Goal: Information Seeking & Learning: Learn about a topic

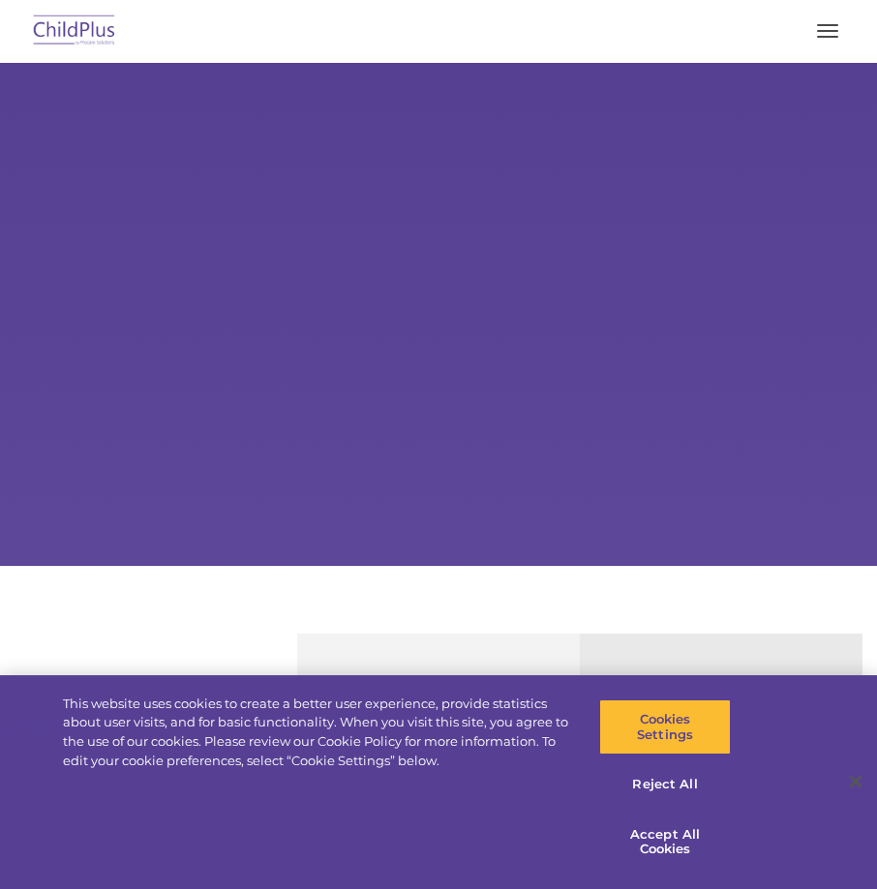
select select "MEDIUM"
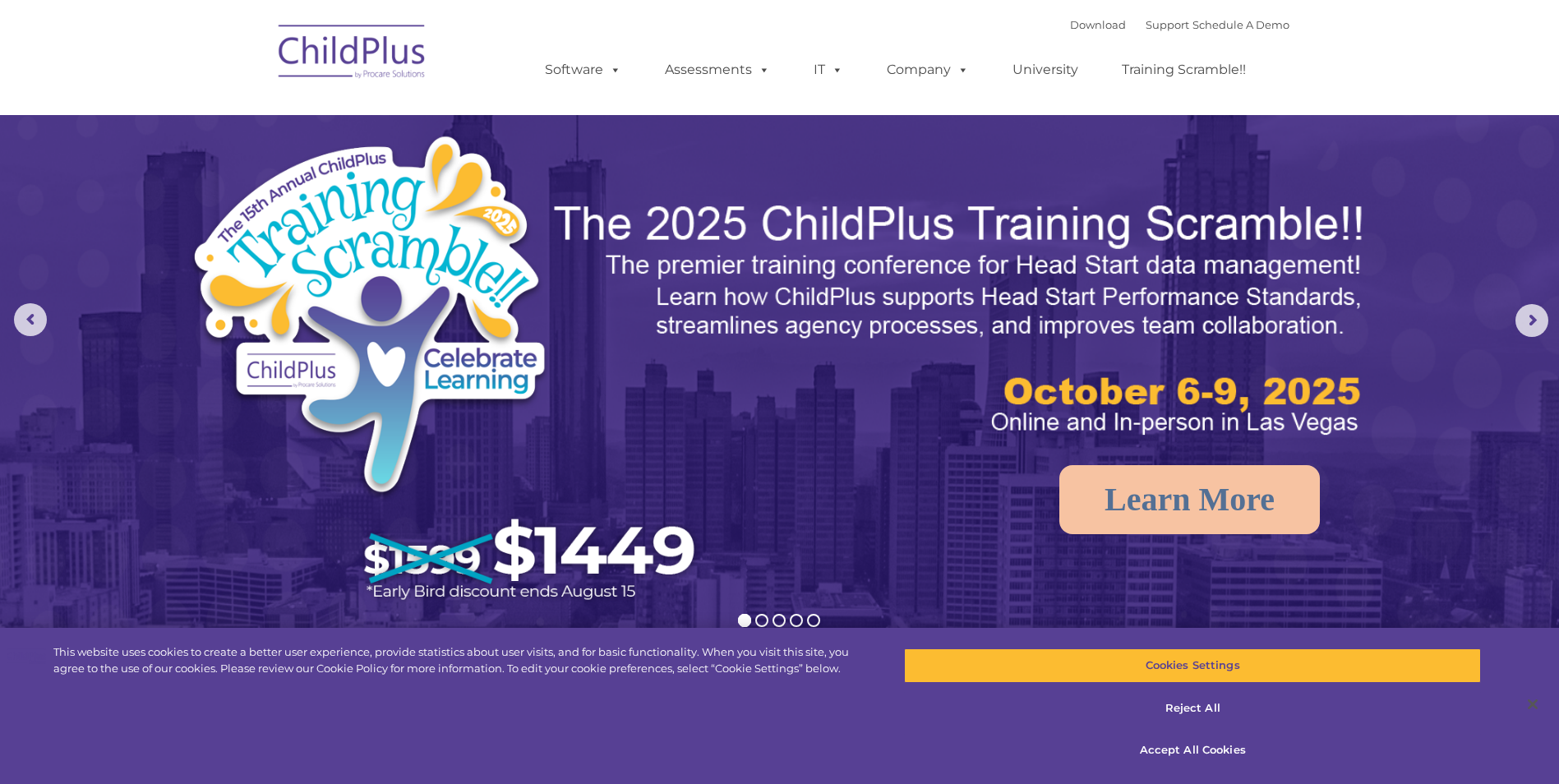
click at [402, 48] on img at bounding box center [353, 54] width 165 height 82
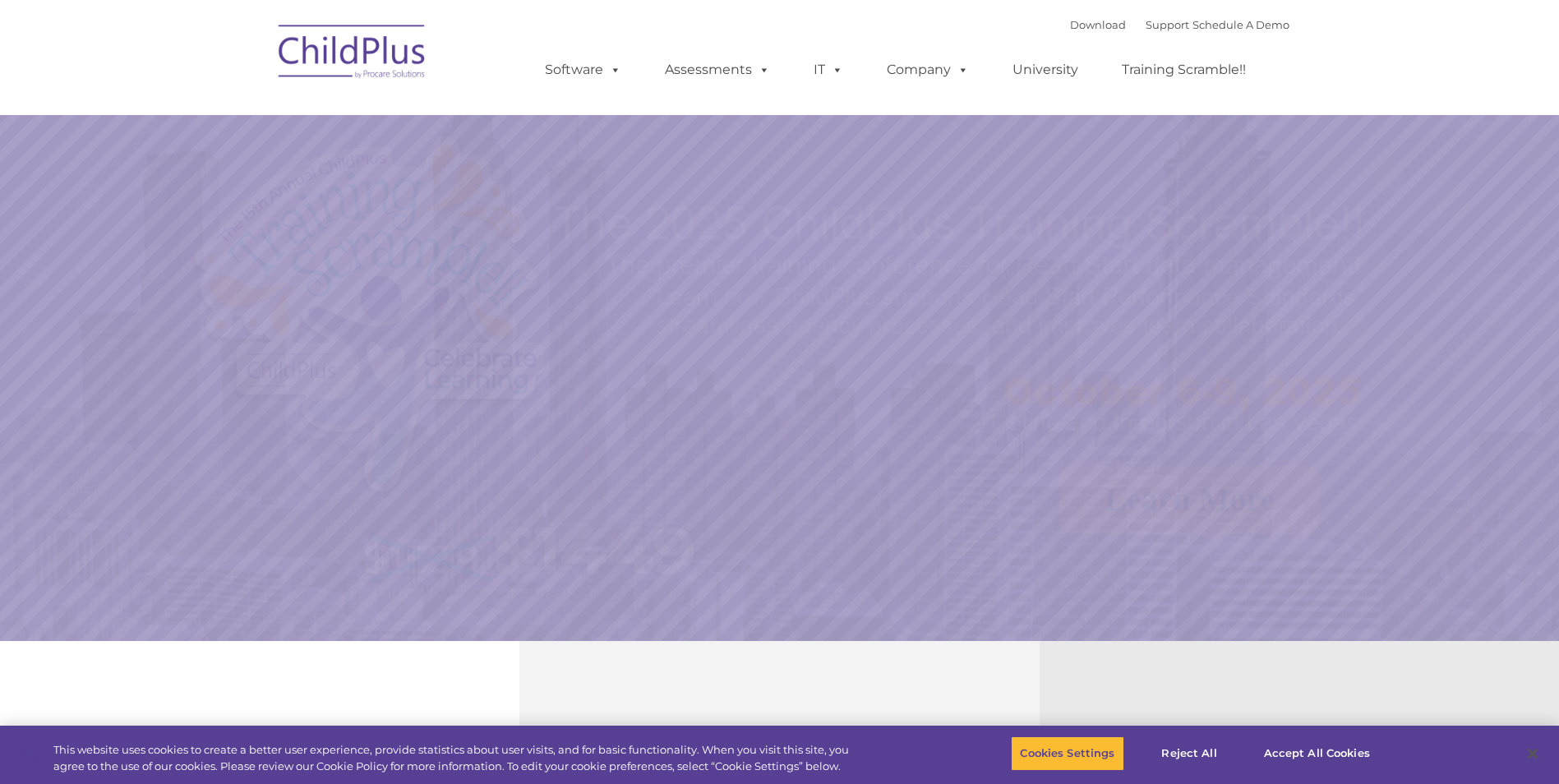
select select "MEDIUM"
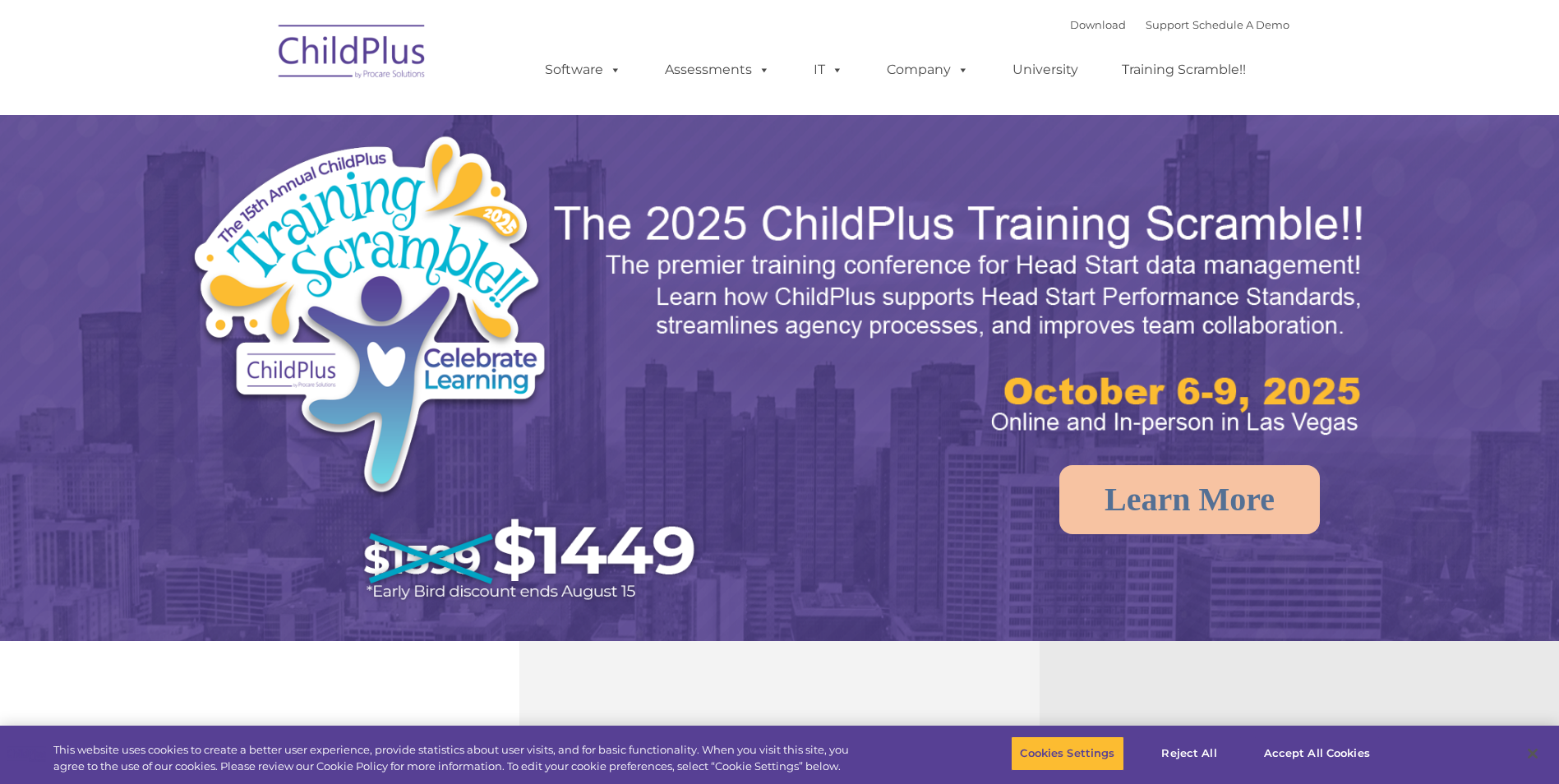
click at [584, 84] on link "Software" at bounding box center [583, 70] width 110 height 33
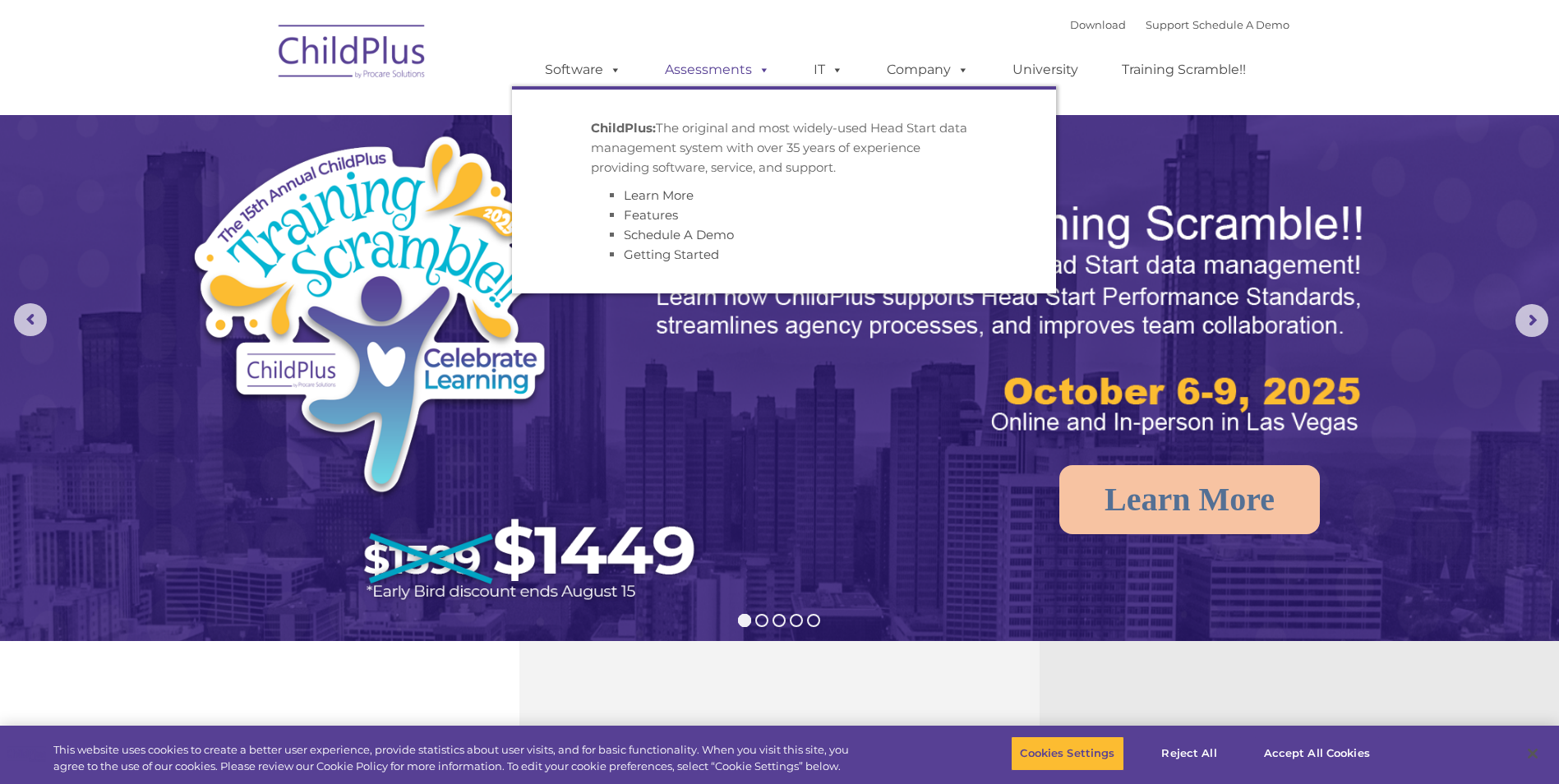
click at [718, 83] on link "Assessments" at bounding box center [717, 70] width 138 height 33
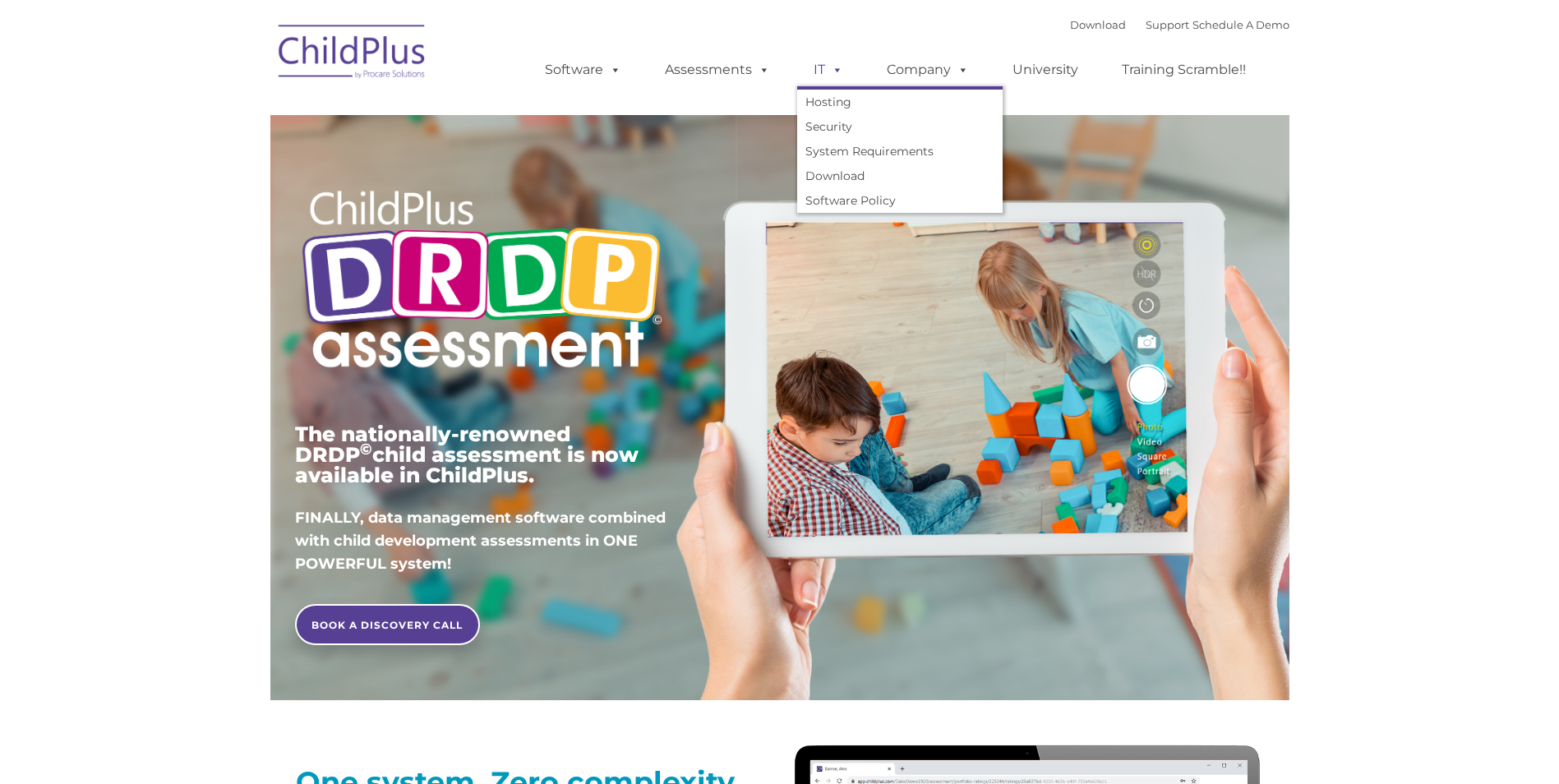
type input ""
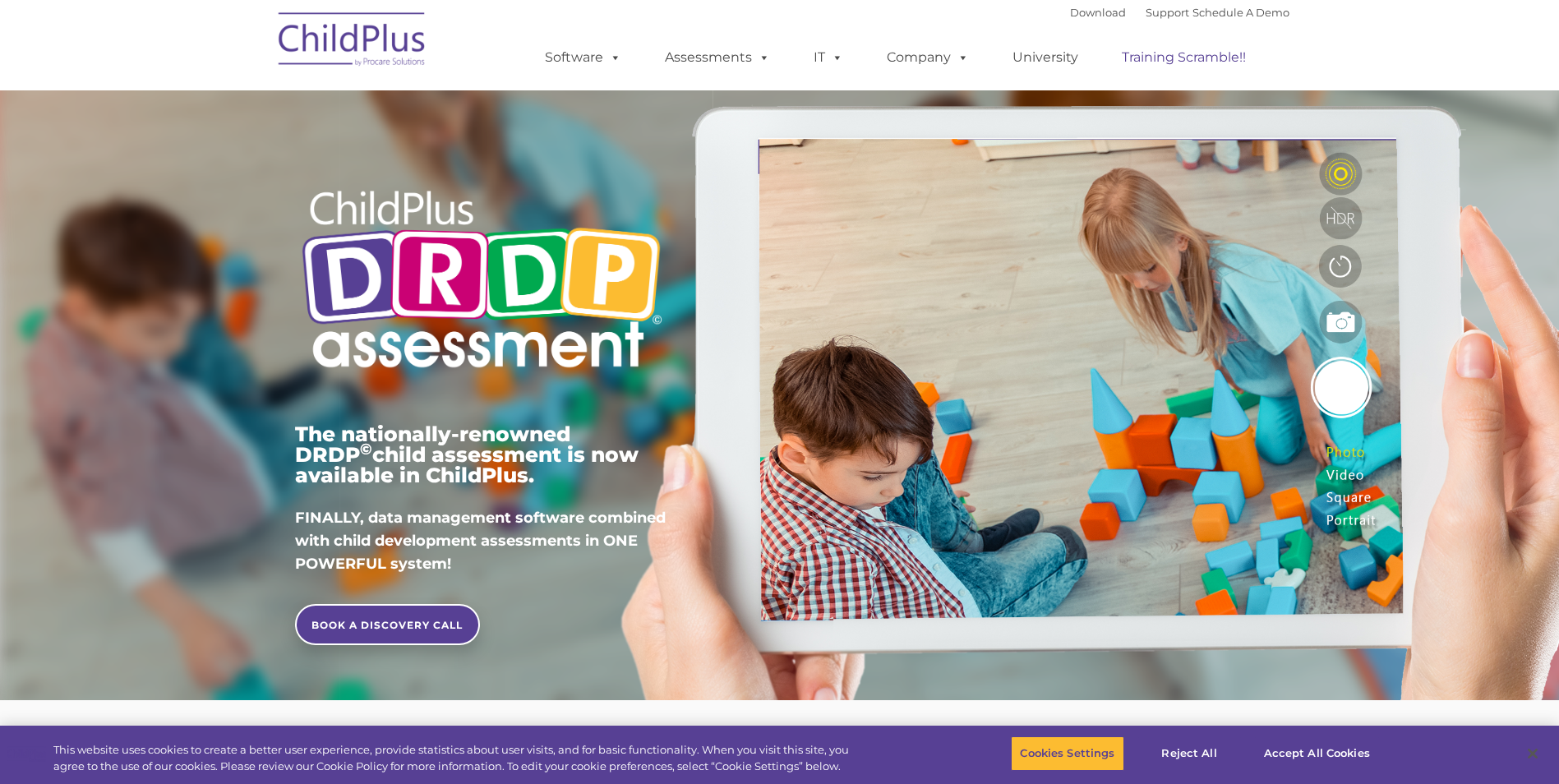
click at [1180, 66] on link "Training Scramble!!" at bounding box center [1183, 57] width 157 height 33
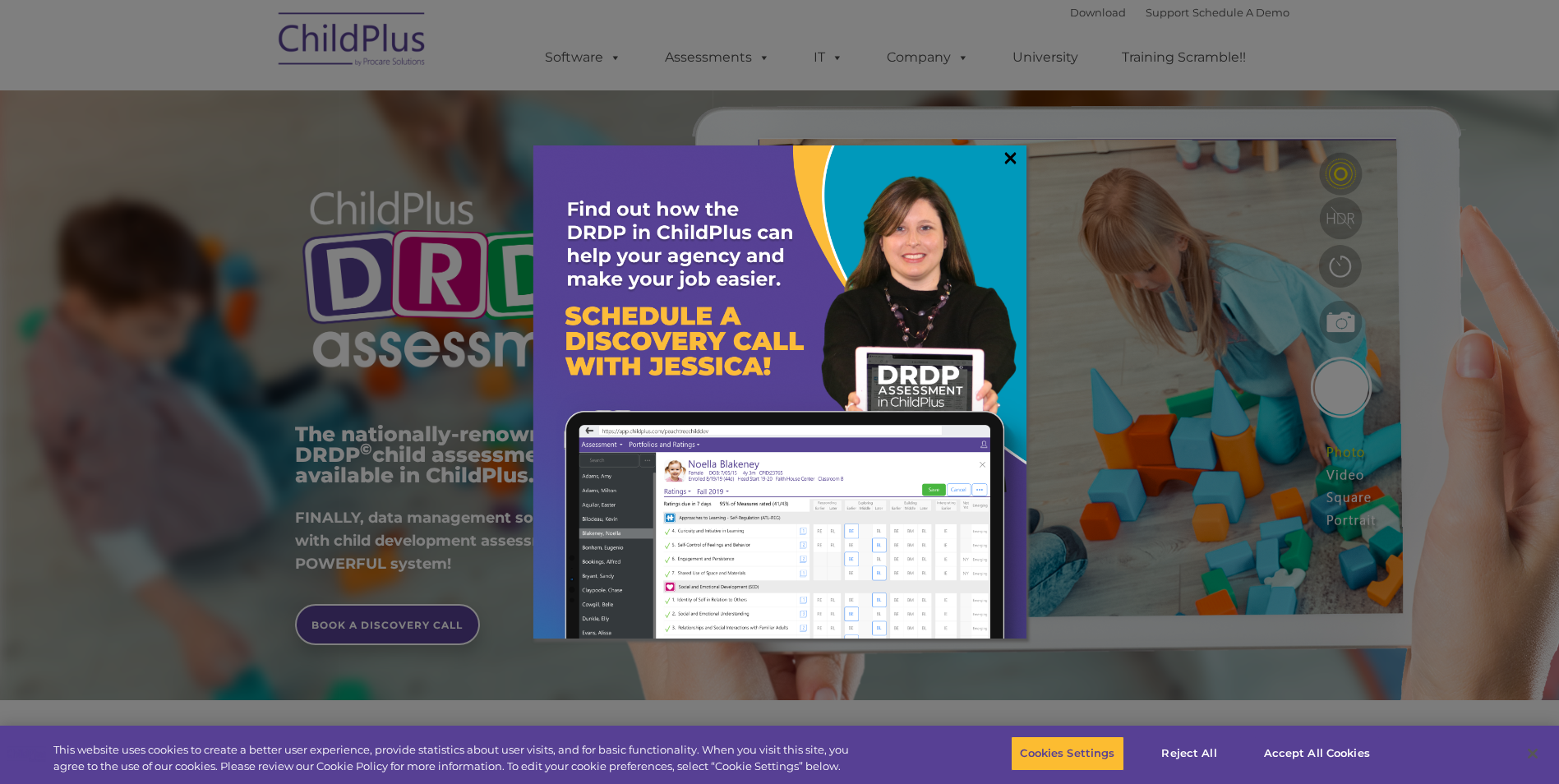
click at [1009, 153] on link "×" at bounding box center [1010, 157] width 19 height 16
